Goal: Entertainment & Leisure: Consume media (video, audio)

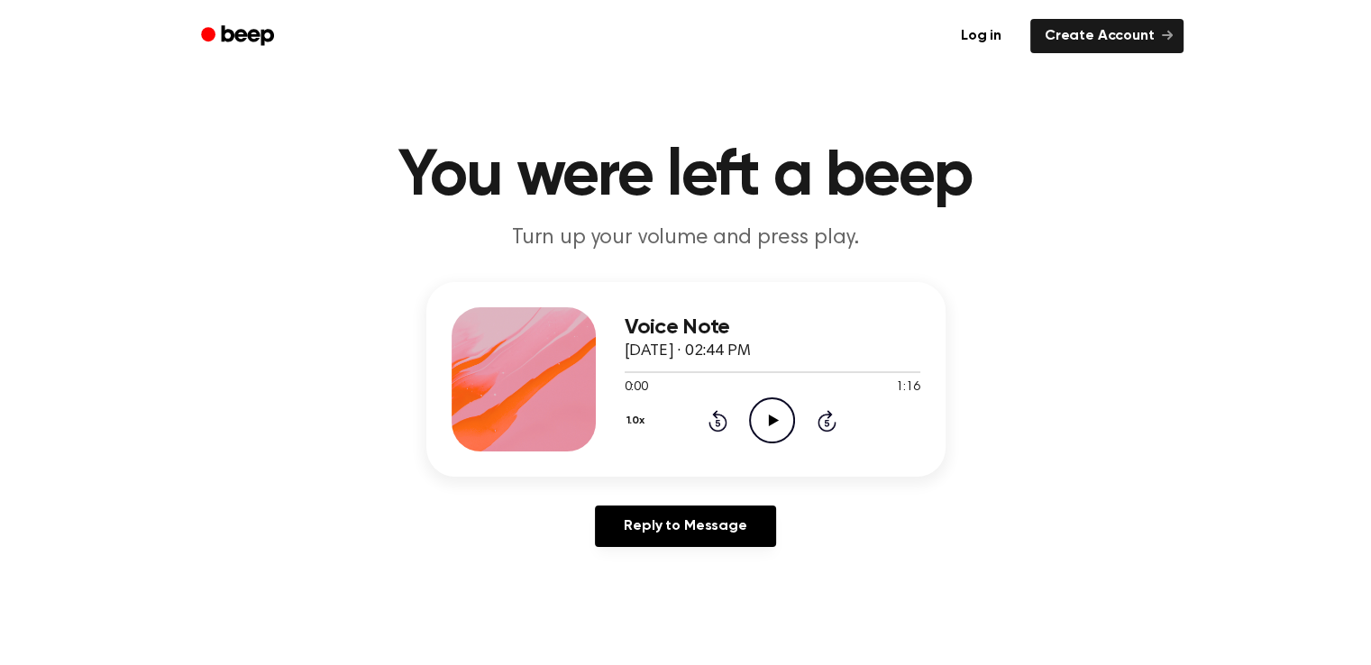
click at [779, 432] on icon "Play Audio" at bounding box center [772, 421] width 46 height 46
click at [770, 427] on icon "Play Audio" at bounding box center [772, 421] width 46 height 46
click at [769, 417] on icon at bounding box center [774, 421] width 10 height 12
click at [765, 436] on icon "Play Audio" at bounding box center [772, 421] width 46 height 46
click at [774, 419] on icon at bounding box center [774, 421] width 10 height 12
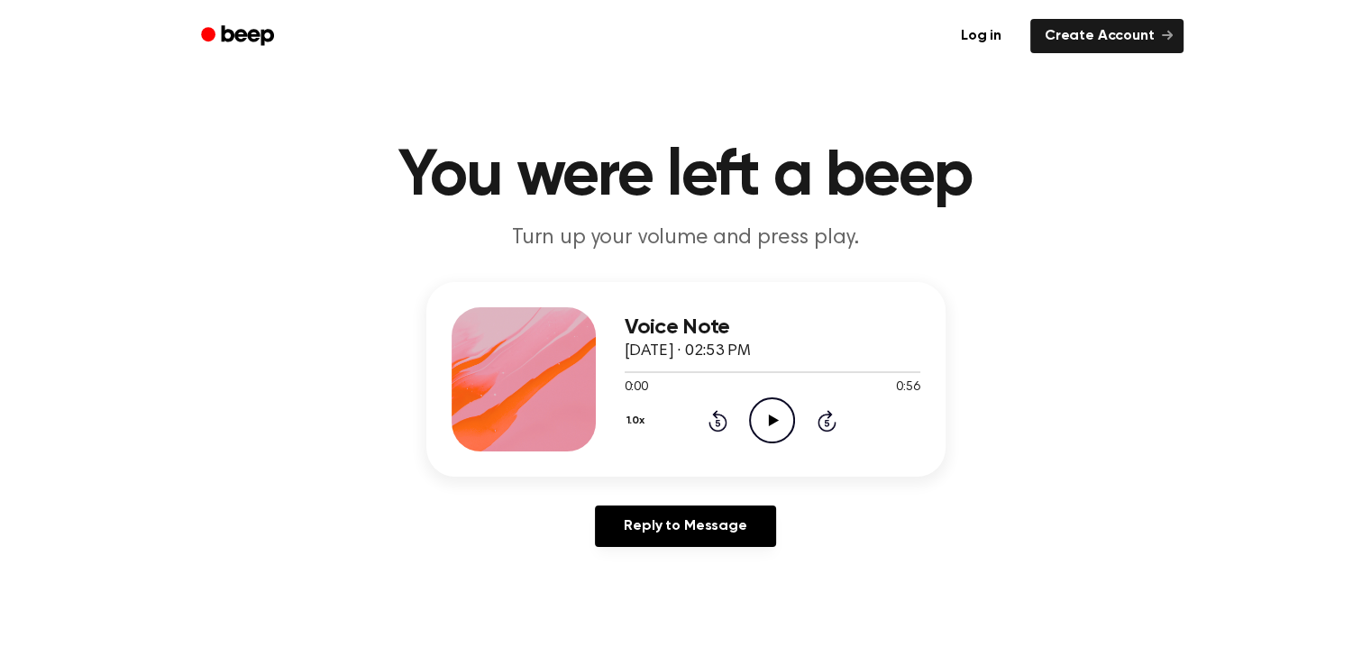
click at [780, 418] on icon "Play Audio" at bounding box center [772, 421] width 46 height 46
click at [772, 408] on icon "Play Audio" at bounding box center [772, 421] width 46 height 46
click at [769, 430] on icon "Play Audio" at bounding box center [772, 421] width 46 height 46
click at [761, 430] on icon "Play Audio" at bounding box center [772, 421] width 46 height 46
click at [779, 423] on icon "Pause Audio" at bounding box center [772, 421] width 46 height 46
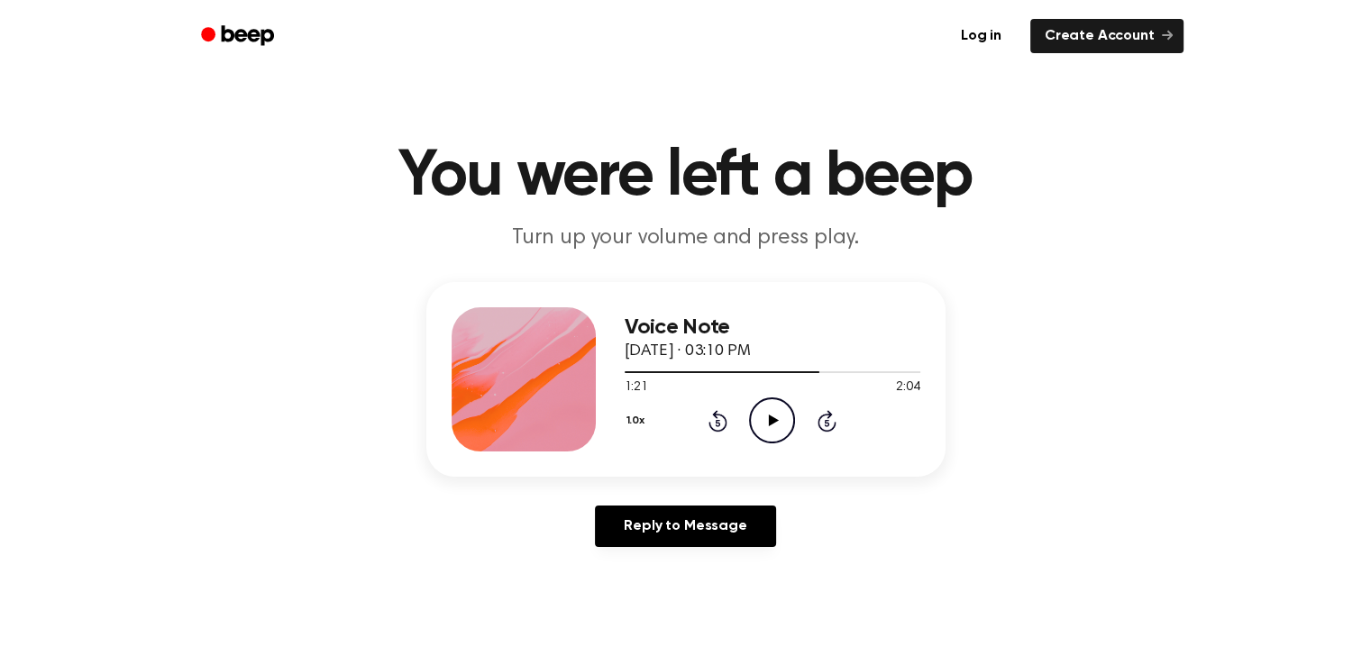
click at [779, 423] on icon "Play Audio" at bounding box center [772, 421] width 46 height 46
click at [714, 424] on icon "Rewind 5 seconds" at bounding box center [718, 420] width 20 height 23
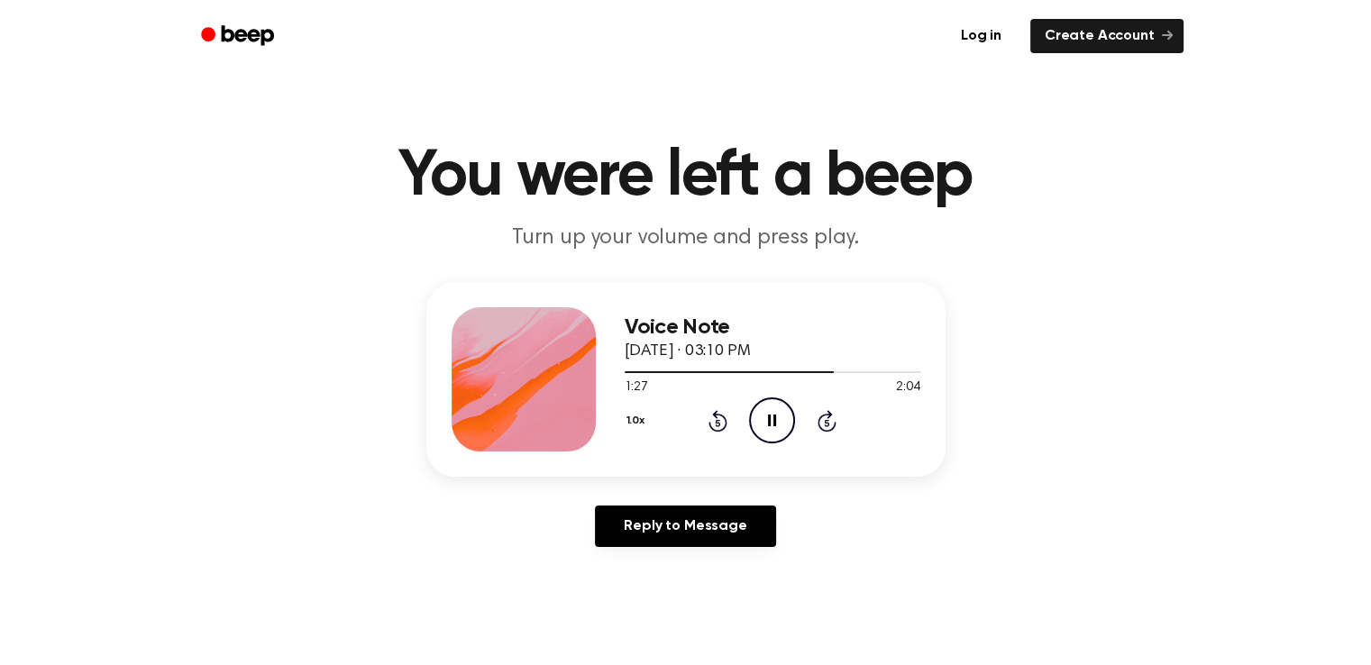
click at [777, 419] on icon "Pause Audio" at bounding box center [772, 421] width 46 height 46
click at [712, 433] on div "1.0x Rewind 5 seconds Play Audio Skip 5 seconds" at bounding box center [773, 421] width 296 height 46
click at [712, 430] on icon "Rewind 5 seconds" at bounding box center [718, 420] width 20 height 23
click at [714, 426] on icon "Rewind 5 seconds" at bounding box center [718, 420] width 20 height 23
click at [783, 429] on icon "Play Audio" at bounding box center [772, 421] width 46 height 46
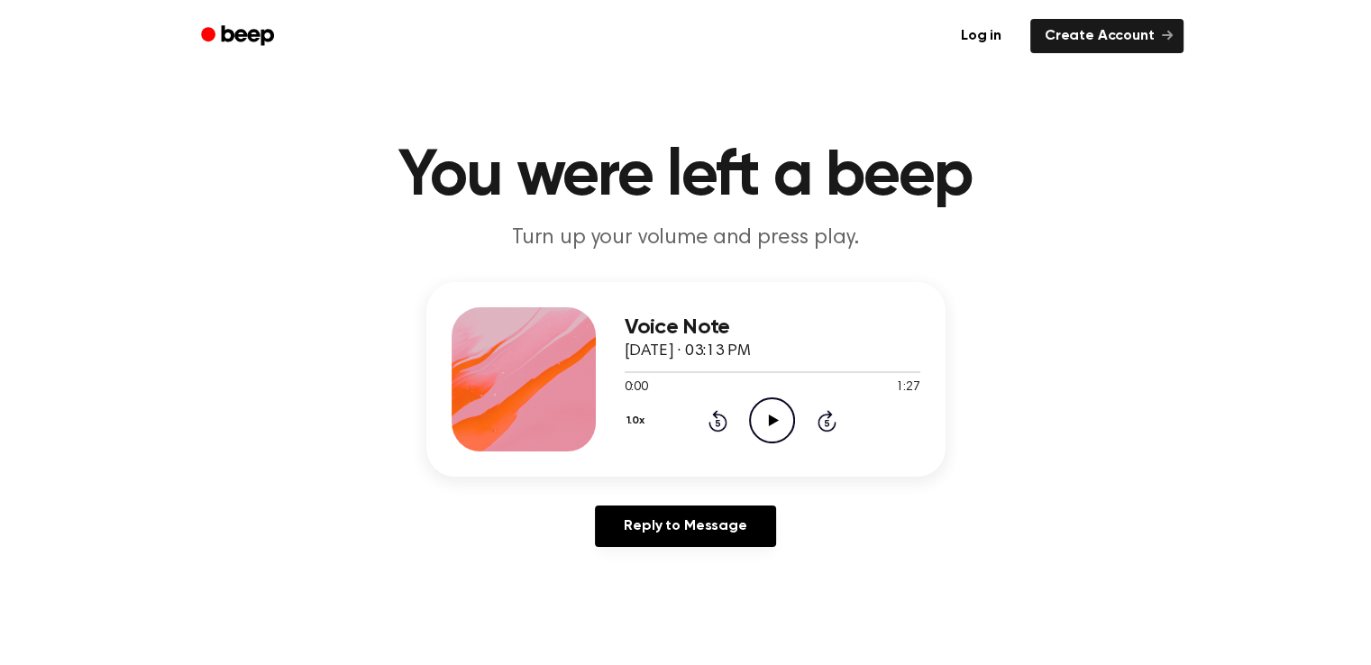
click at [771, 425] on icon at bounding box center [774, 421] width 10 height 12
click at [776, 430] on icon "Pause Audio" at bounding box center [772, 421] width 46 height 46
click at [766, 433] on icon "Play Audio" at bounding box center [772, 421] width 46 height 46
click at [721, 423] on icon "Rewind 5 seconds" at bounding box center [718, 420] width 20 height 23
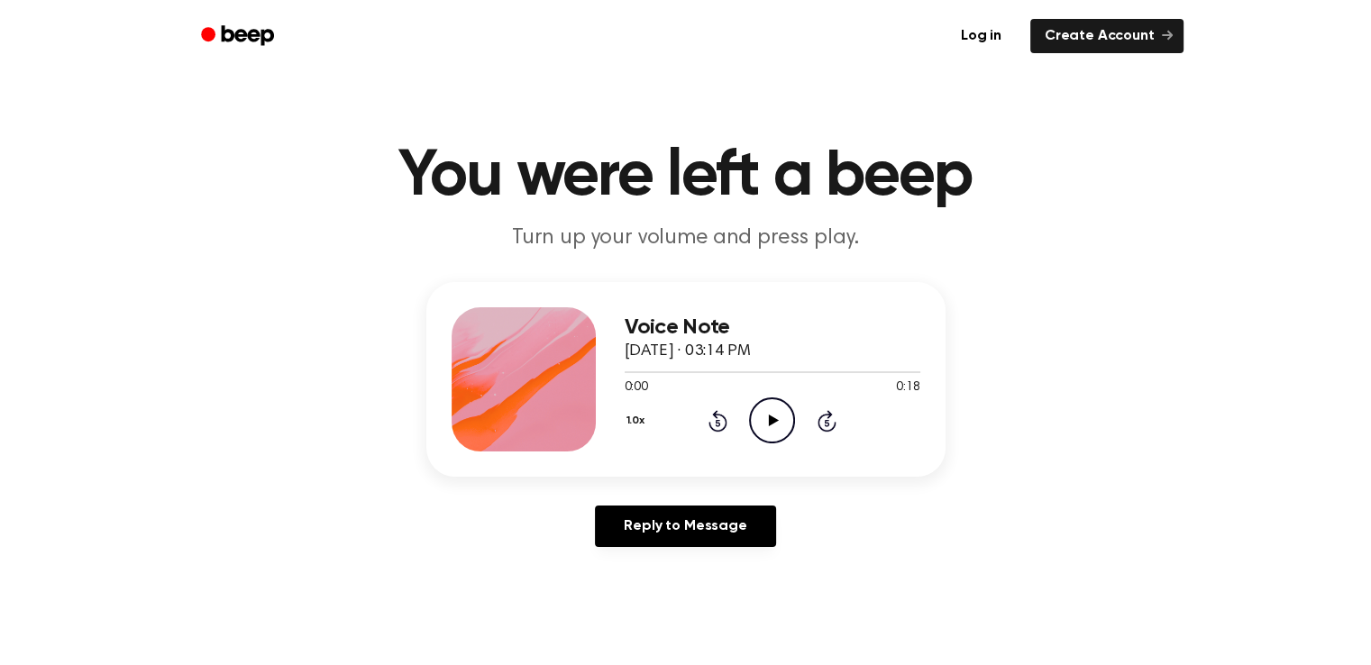
click at [767, 428] on icon "Play Audio" at bounding box center [772, 421] width 46 height 46
click at [772, 430] on icon "Play Audio" at bounding box center [772, 421] width 46 height 46
click at [768, 427] on icon "Play Audio" at bounding box center [772, 421] width 46 height 46
click at [770, 415] on icon "Play Audio" at bounding box center [772, 421] width 46 height 46
click at [772, 416] on icon "Play Audio" at bounding box center [772, 421] width 46 height 46
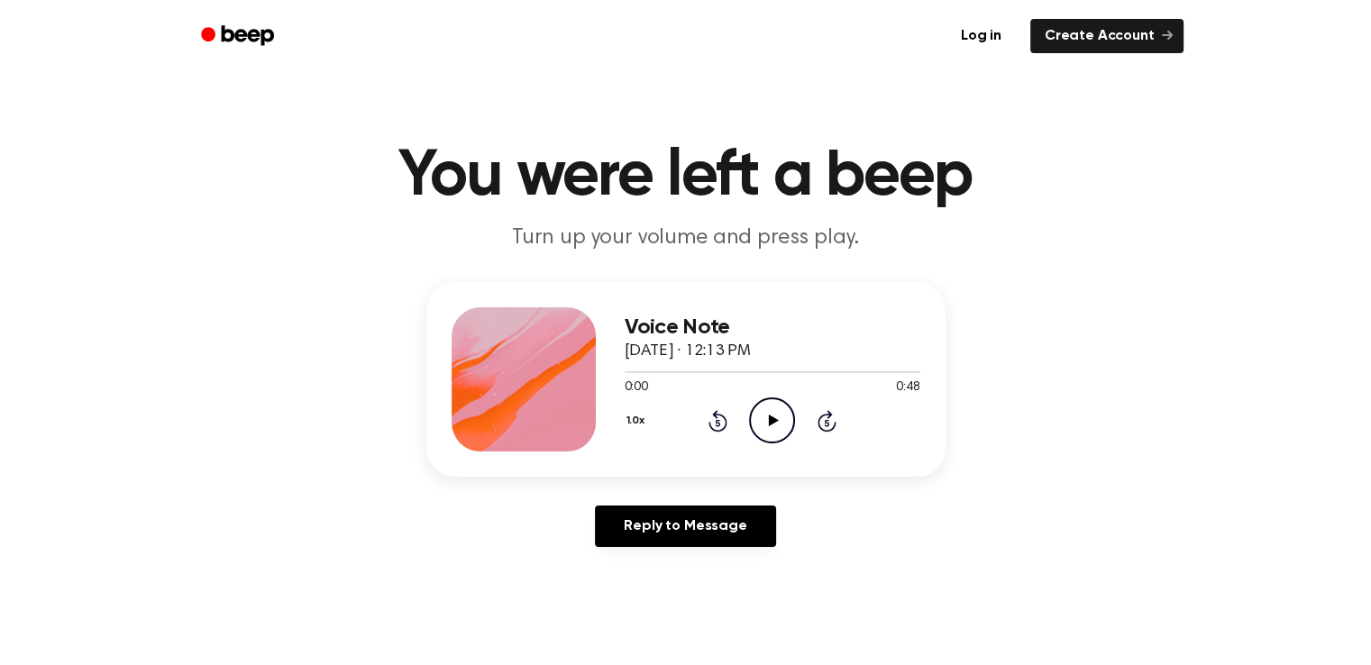
click at [765, 432] on icon "Play Audio" at bounding box center [772, 421] width 46 height 46
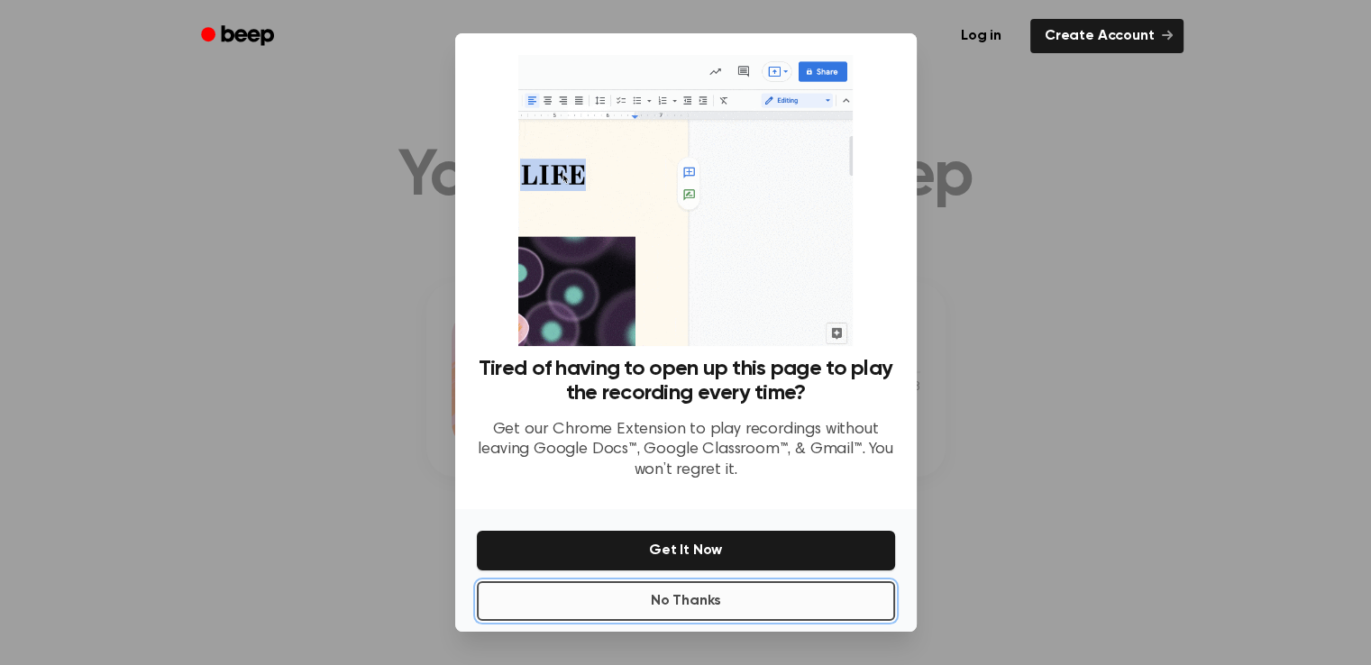
click at [707, 614] on button "No Thanks" at bounding box center [686, 602] width 418 height 40
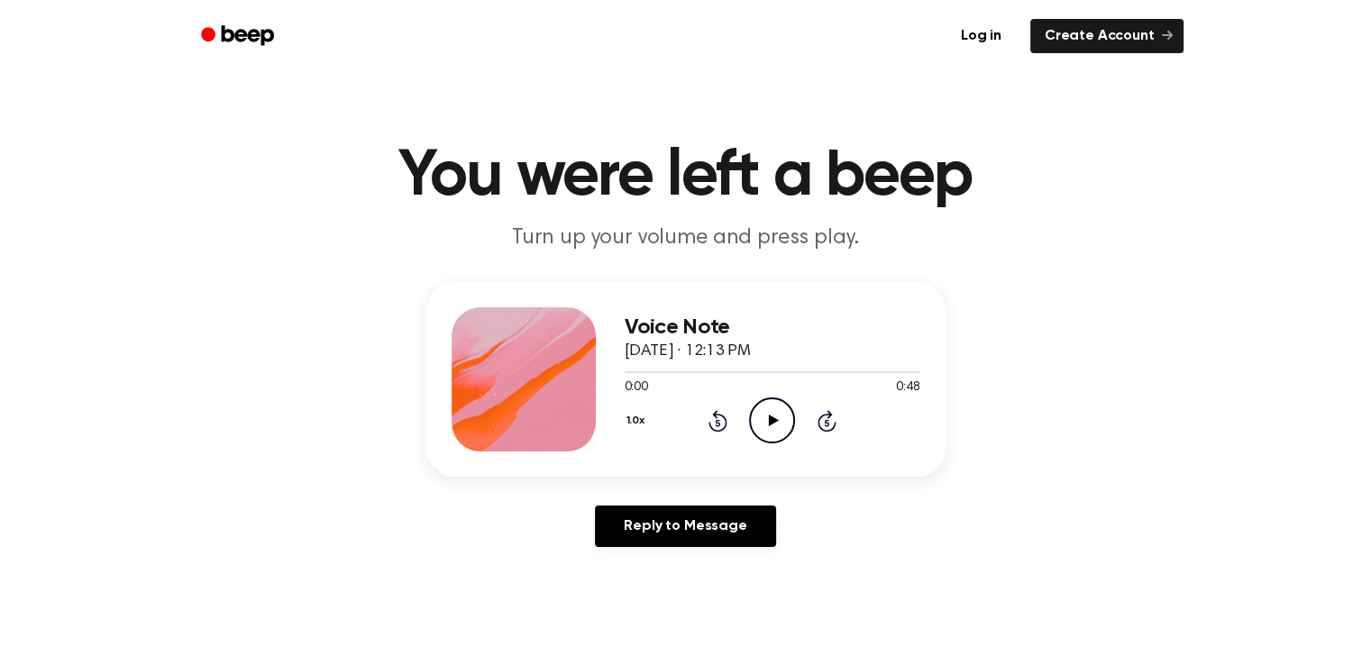
click at [775, 417] on icon "Play Audio" at bounding box center [772, 421] width 46 height 46
click at [765, 418] on icon "Play Audio" at bounding box center [772, 421] width 46 height 46
click at [762, 422] on icon "Play Audio" at bounding box center [772, 421] width 46 height 46
click at [774, 426] on icon "Play Audio" at bounding box center [772, 421] width 46 height 46
click at [770, 426] on icon "Play Audio" at bounding box center [772, 421] width 46 height 46
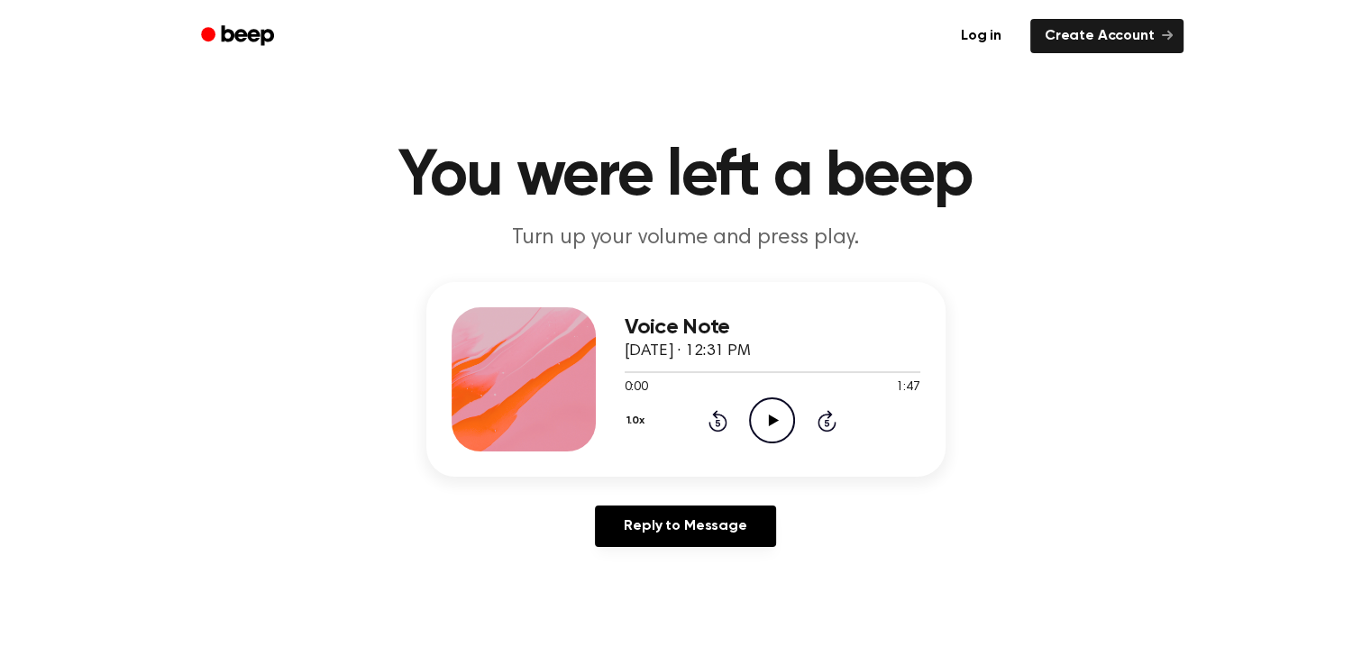
click at [769, 424] on icon at bounding box center [774, 421] width 10 height 12
click at [767, 422] on icon "Play Audio" at bounding box center [772, 421] width 46 height 46
drag, startPoint x: 909, startPoint y: 374, endPoint x: 638, endPoint y: 373, distance: 270.5
click at [638, 373] on div at bounding box center [773, 371] width 296 height 14
click at [780, 423] on icon "Play Audio" at bounding box center [772, 421] width 46 height 46
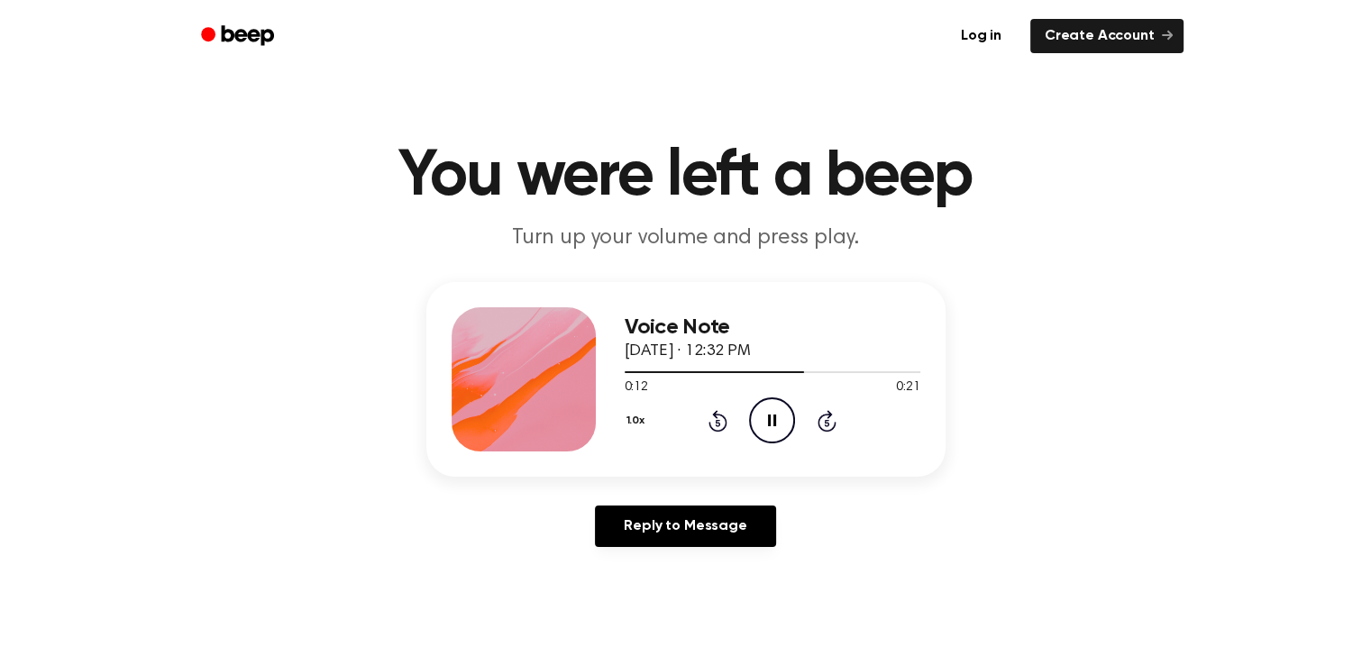
click at [778, 414] on icon "Pause Audio" at bounding box center [772, 421] width 46 height 46
click at [780, 415] on icon "Play Audio" at bounding box center [772, 421] width 46 height 46
click at [781, 415] on icon "Pause Audio" at bounding box center [772, 421] width 46 height 46
click at [781, 415] on icon "Play Audio" at bounding box center [772, 421] width 46 height 46
click at [781, 415] on icon "Pause Audio" at bounding box center [772, 421] width 46 height 46
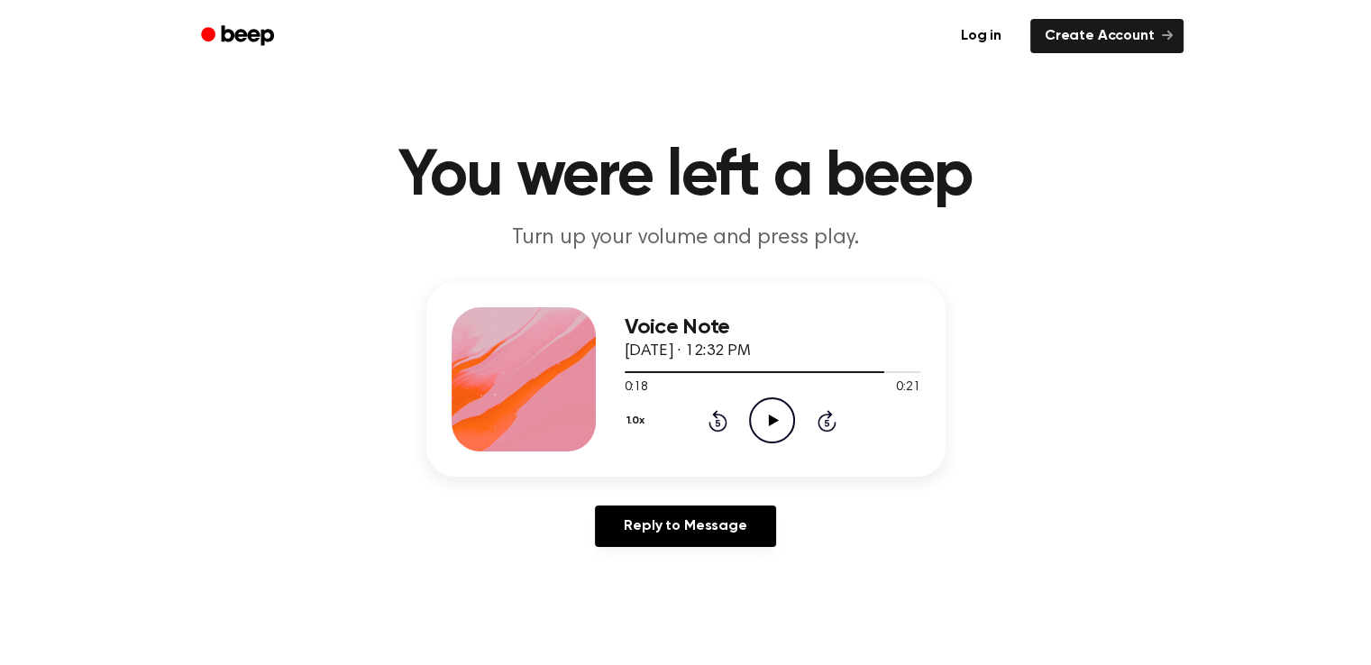
click at [720, 427] on icon "Rewind 5 seconds" at bounding box center [718, 420] width 20 height 23
click at [720, 426] on icon "Rewind 5 seconds" at bounding box center [718, 420] width 20 height 23
click at [766, 421] on icon "Play Audio" at bounding box center [772, 421] width 46 height 46
click at [768, 416] on icon "Play Audio" at bounding box center [772, 421] width 46 height 46
click at [760, 424] on icon "Play Audio" at bounding box center [772, 421] width 46 height 46
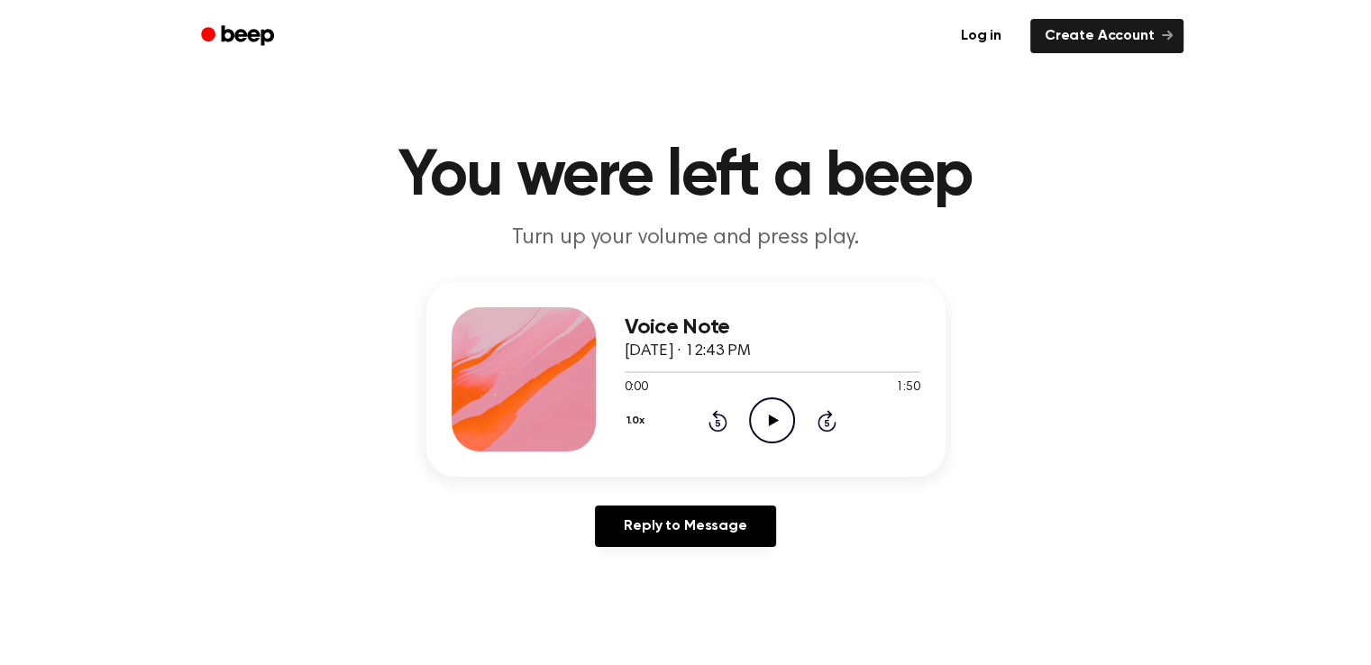
click at [766, 426] on icon "Play Audio" at bounding box center [772, 421] width 46 height 46
click at [777, 427] on icon "Pause Audio" at bounding box center [772, 421] width 46 height 46
click at [777, 427] on icon "Play Audio" at bounding box center [772, 421] width 46 height 46
click at [777, 427] on icon "Pause Audio" at bounding box center [772, 421] width 46 height 46
click at [777, 427] on icon "Play Audio" at bounding box center [772, 421] width 46 height 46
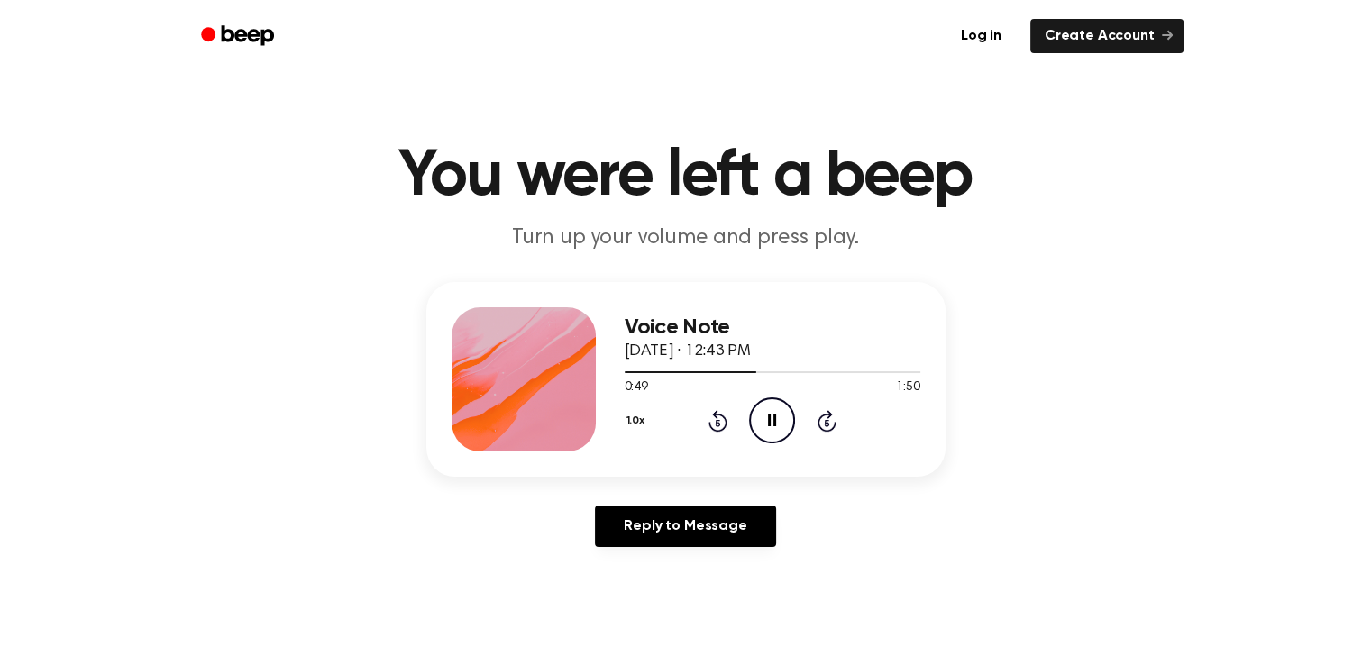
click at [777, 427] on icon "Pause Audio" at bounding box center [772, 421] width 46 height 46
click at [777, 428] on icon "Play Audio" at bounding box center [772, 421] width 46 height 46
click at [777, 428] on icon "Pause Audio" at bounding box center [772, 421] width 46 height 46
click at [777, 427] on icon "Play Audio" at bounding box center [772, 421] width 46 height 46
click at [777, 427] on icon "Pause Audio" at bounding box center [772, 421] width 46 height 46
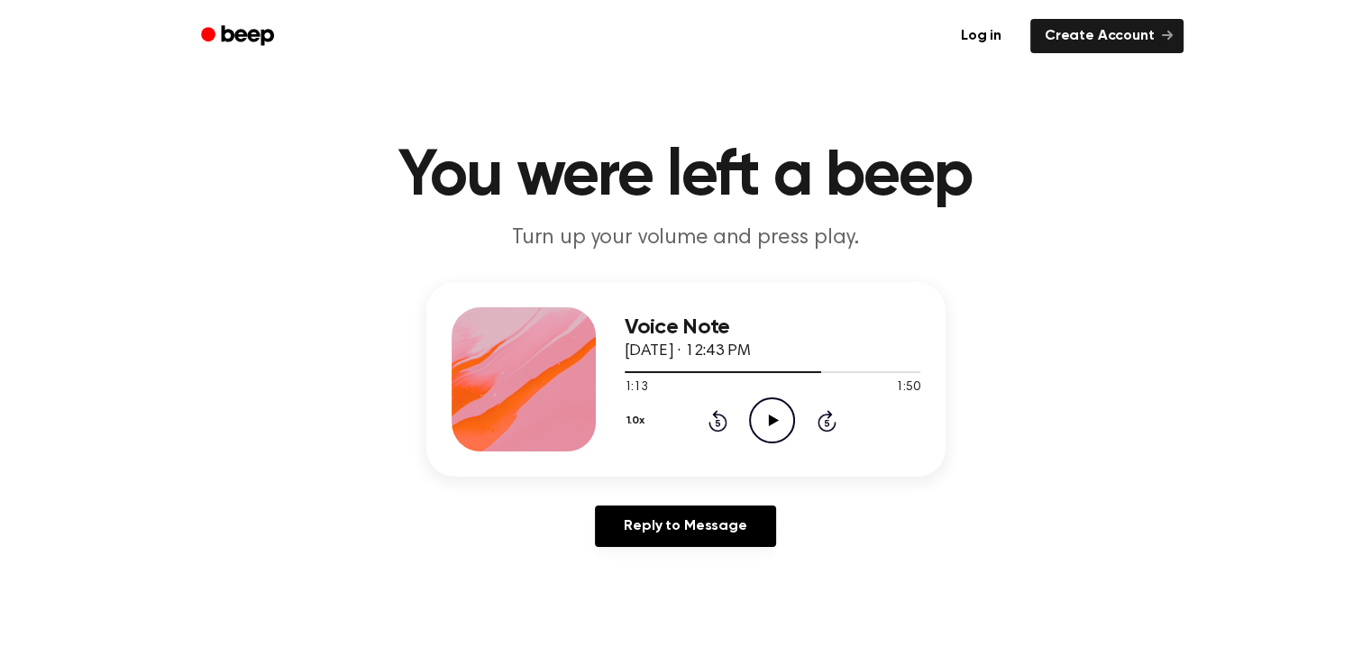
click at [777, 427] on icon "Play Audio" at bounding box center [772, 421] width 46 height 46
click at [718, 425] on icon "Rewind 5 seconds" at bounding box center [718, 420] width 20 height 23
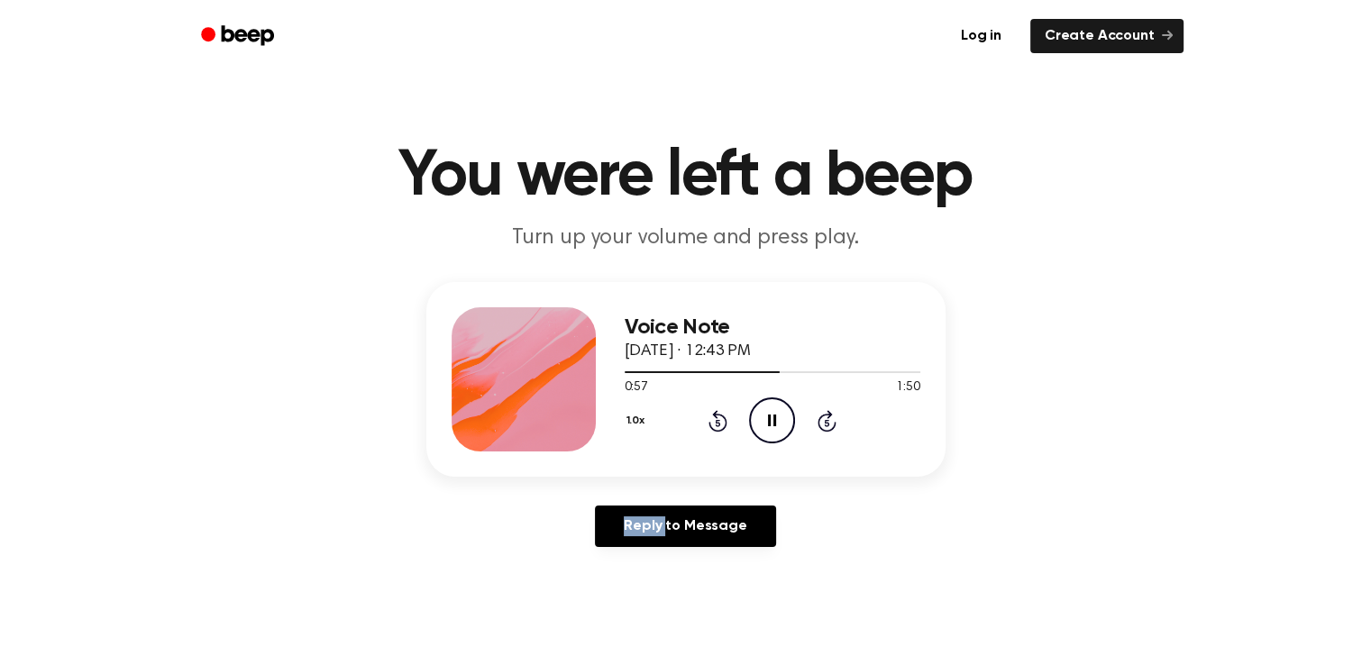
click at [718, 425] on icon "Rewind 5 seconds" at bounding box center [718, 420] width 20 height 23
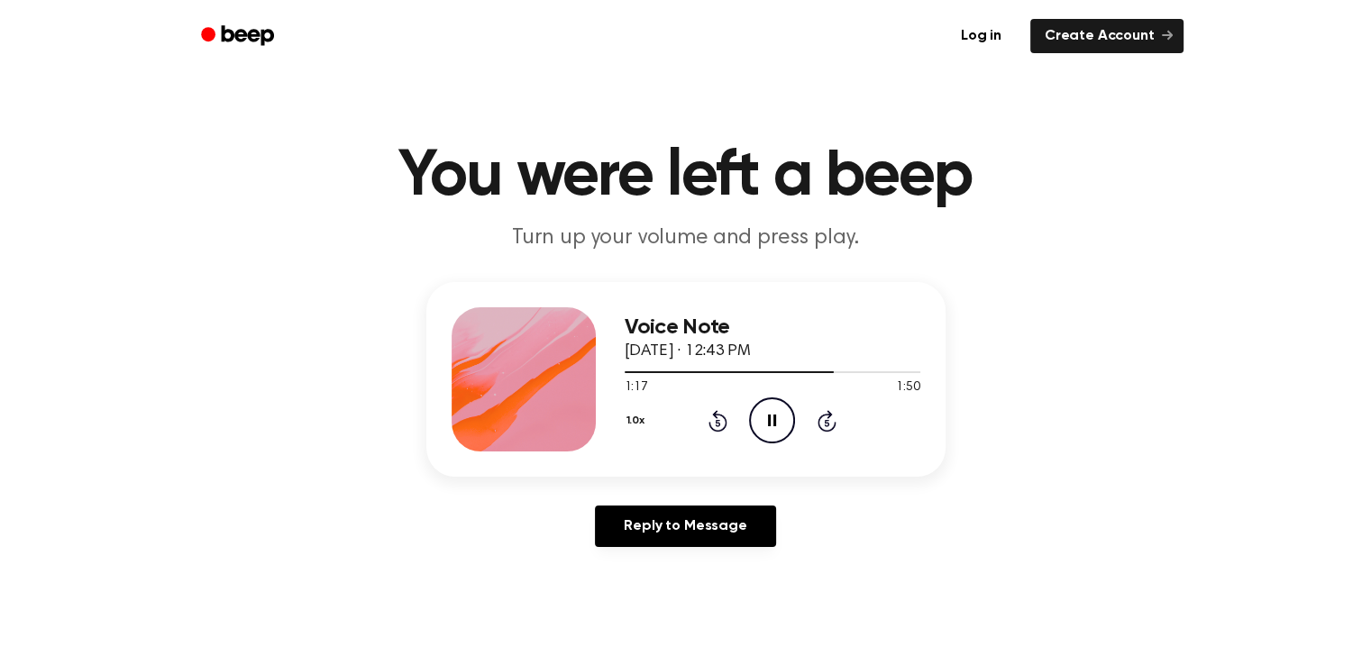
click at [763, 414] on icon "Pause Audio" at bounding box center [772, 421] width 46 height 46
click at [763, 414] on icon "Play Audio" at bounding box center [772, 421] width 46 height 46
click at [763, 414] on icon "Pause Audio" at bounding box center [772, 421] width 46 height 46
click at [763, 414] on icon "Play Audio" at bounding box center [772, 421] width 46 height 46
click at [768, 426] on icon "Play Audio" at bounding box center [772, 421] width 46 height 46
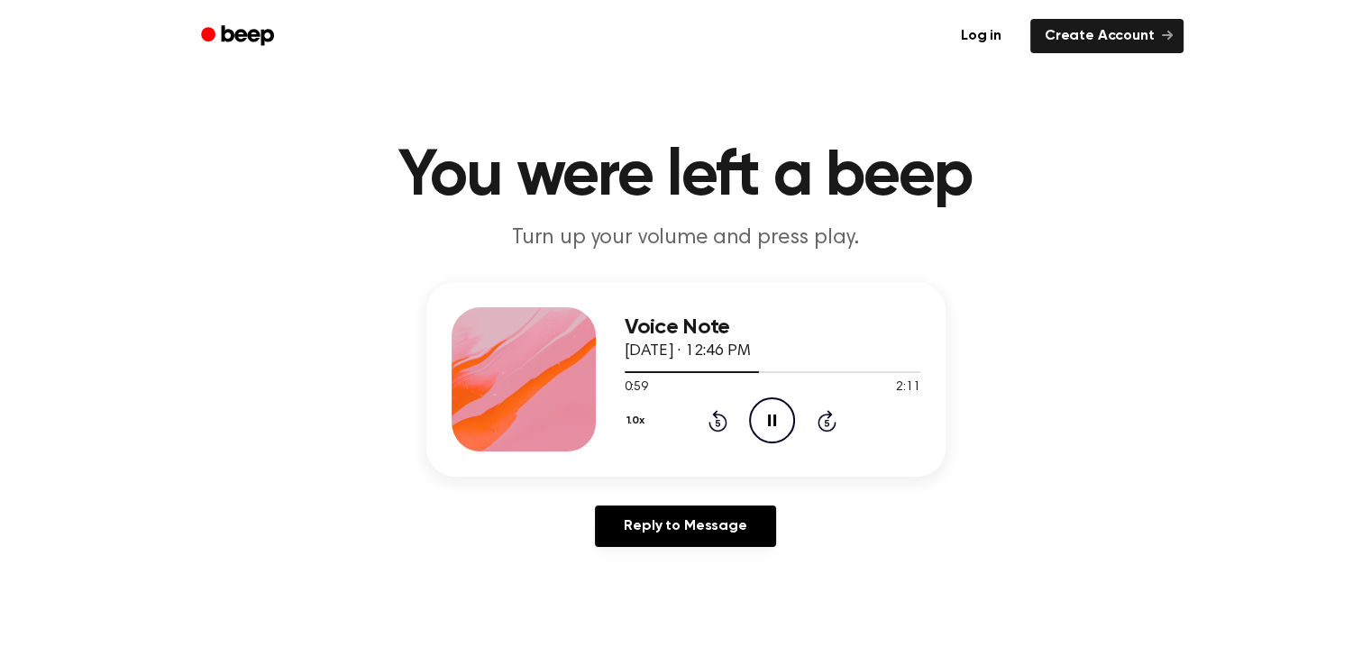
click at [782, 433] on icon "Pause Audio" at bounding box center [772, 421] width 46 height 46
click at [772, 423] on icon at bounding box center [774, 421] width 10 height 12
click at [776, 421] on icon at bounding box center [774, 421] width 10 height 12
click at [763, 415] on icon "Play Audio" at bounding box center [772, 421] width 46 height 46
click at [762, 426] on icon "Play Audio" at bounding box center [772, 421] width 46 height 46
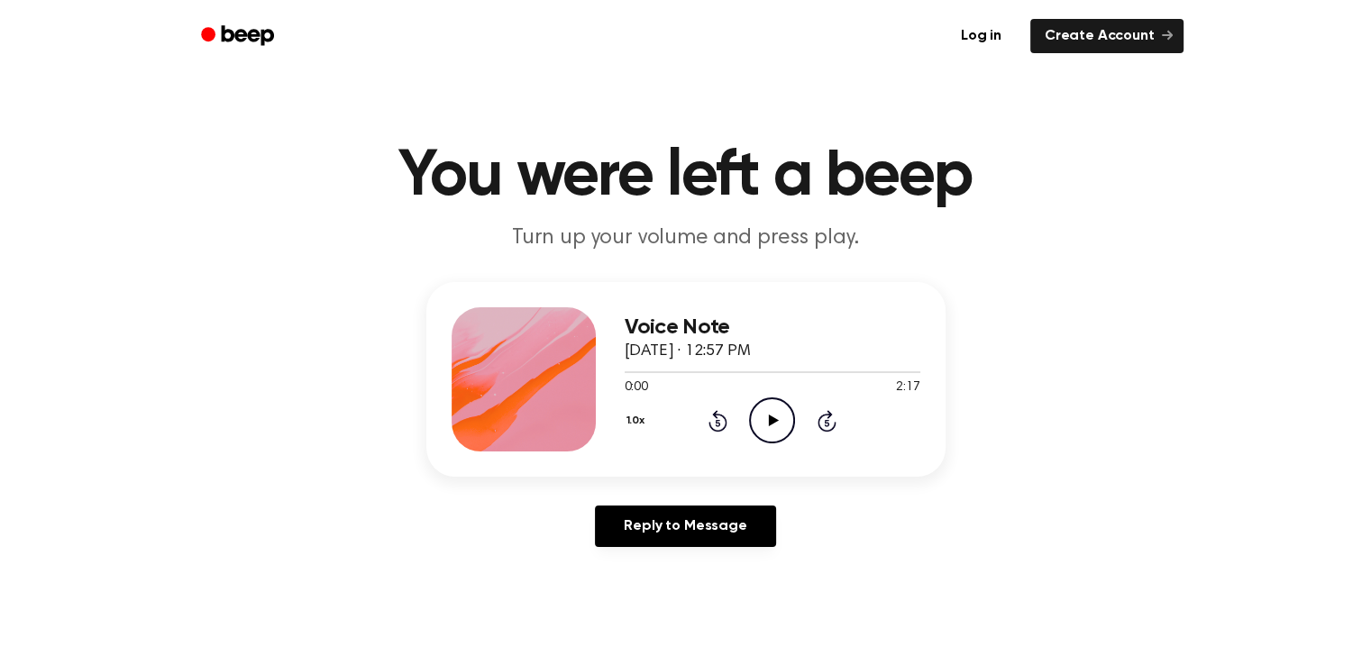
click at [774, 419] on icon at bounding box center [774, 421] width 10 height 12
click at [778, 423] on icon "Play Audio" at bounding box center [772, 421] width 46 height 46
click at [782, 426] on icon "Pause Audio" at bounding box center [772, 421] width 46 height 46
click at [713, 423] on icon "Rewind 5 seconds" at bounding box center [718, 420] width 20 height 23
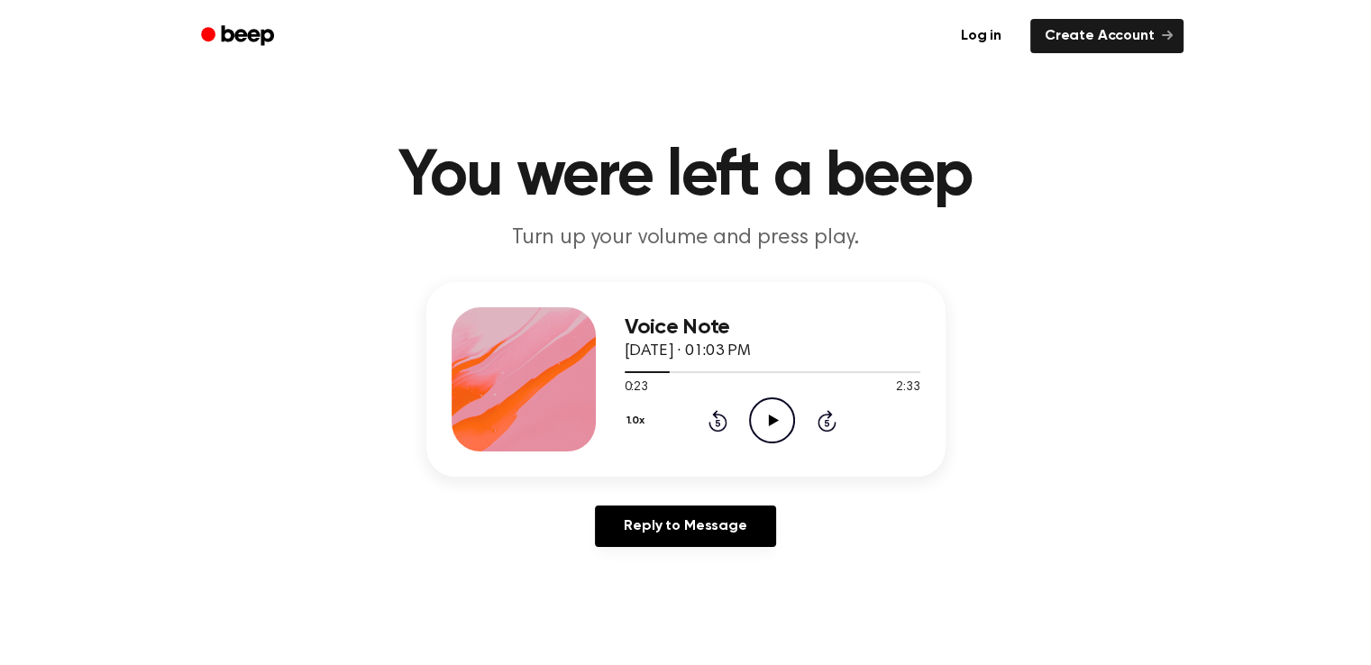
click at [713, 423] on icon "Rewind 5 seconds" at bounding box center [718, 420] width 20 height 23
click at [770, 414] on icon "Play Audio" at bounding box center [772, 421] width 46 height 46
click at [773, 432] on icon "Play Audio" at bounding box center [772, 421] width 46 height 46
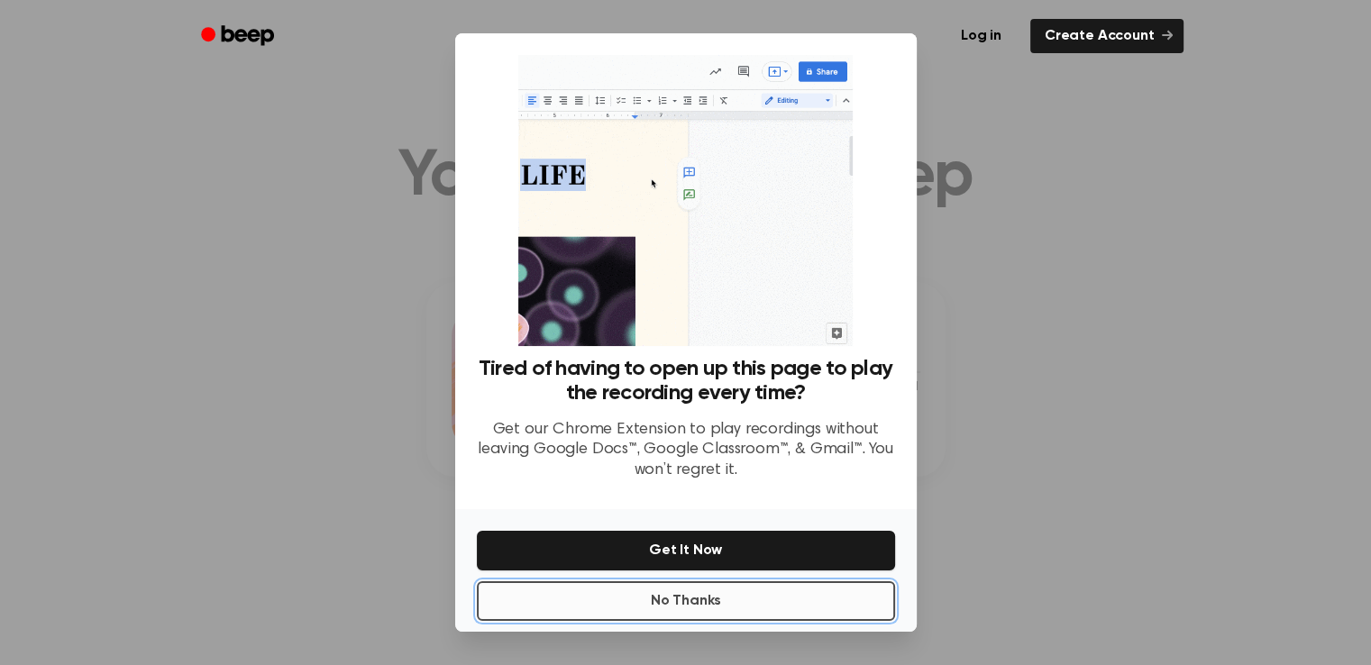
click at [707, 598] on button "No Thanks" at bounding box center [686, 602] width 418 height 40
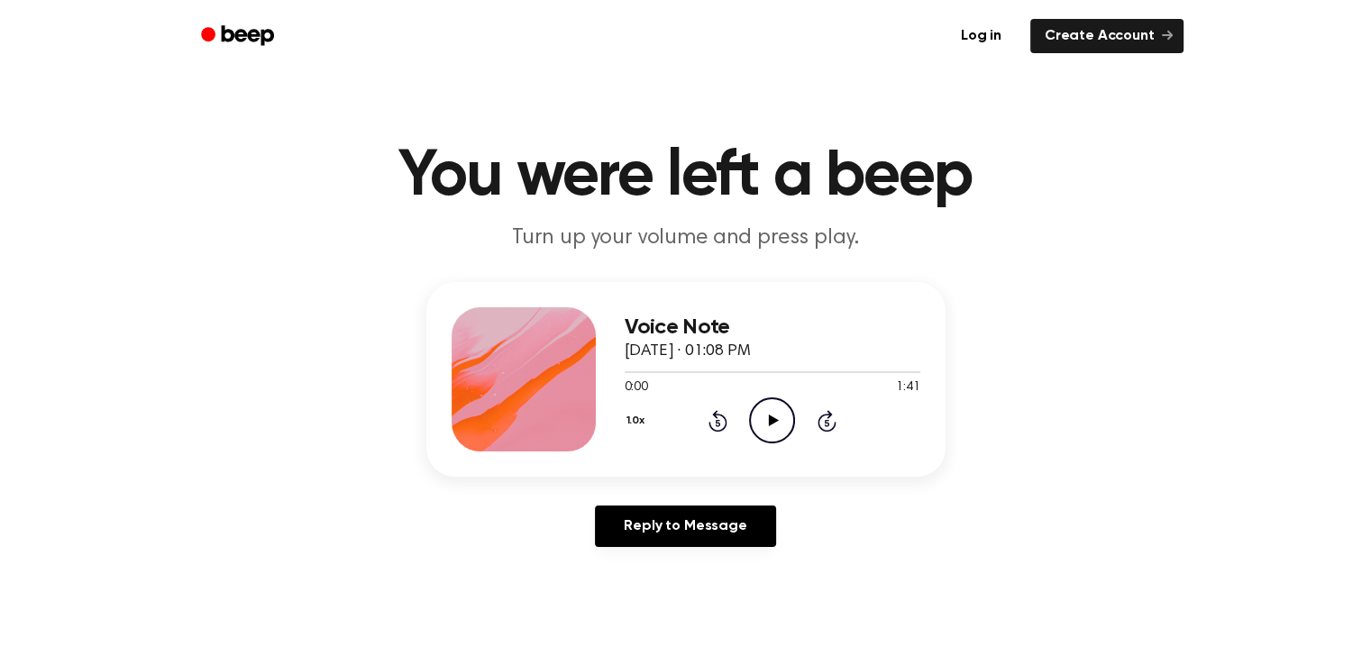
click at [773, 418] on icon at bounding box center [774, 421] width 10 height 12
click at [775, 422] on icon at bounding box center [774, 421] width 10 height 12
click at [772, 418] on icon at bounding box center [774, 421] width 10 height 12
click at [773, 424] on icon "Play Audio" at bounding box center [772, 421] width 46 height 46
